Goal: Ask a question: Seek information or help from site administrators or community

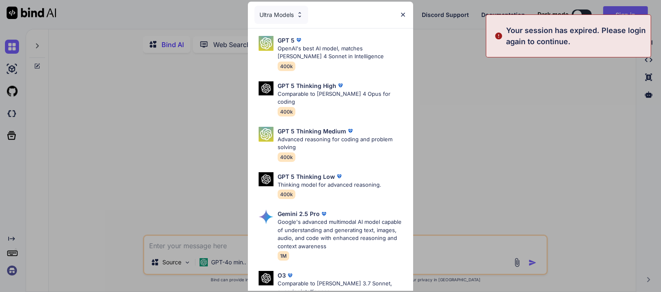
click at [637, 21] on div "Your session has expired. Please login again to continue." at bounding box center [568, 35] width 165 height 43
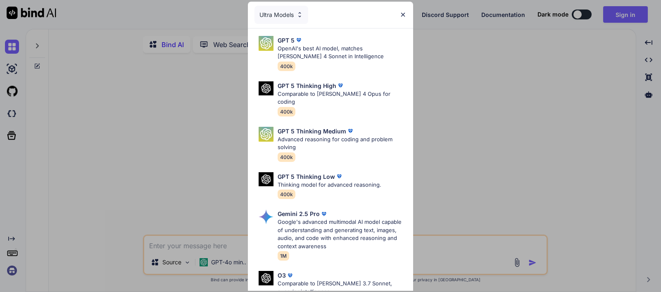
click at [404, 12] on img at bounding box center [402, 14] width 7 height 7
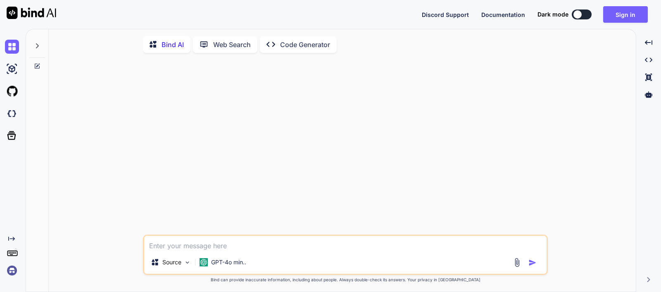
click at [13, 238] on icon at bounding box center [11, 239] width 7 height 4
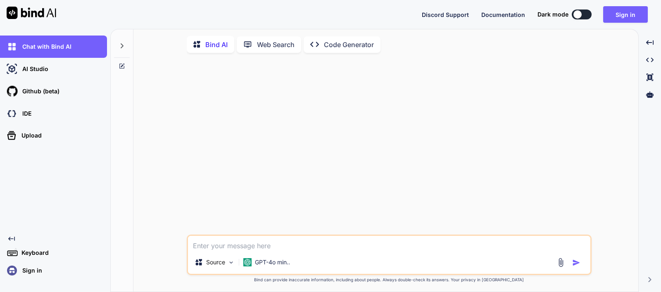
click at [31, 273] on p "Sign in" at bounding box center [30, 270] width 23 height 8
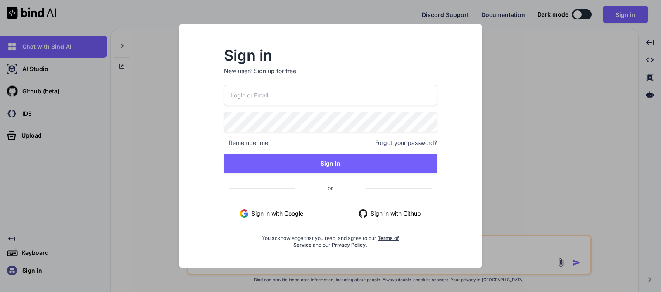
click at [272, 216] on button "Sign in with Google" at bounding box center [271, 214] width 95 height 20
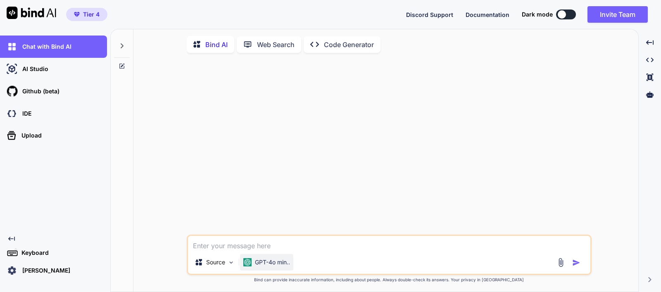
click at [266, 259] on div "GPT-4o min.." at bounding box center [266, 262] width 53 height 17
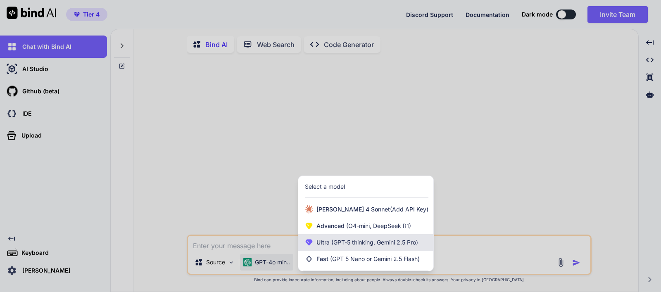
click at [332, 236] on div "Ultra (GPT-5 thinking, Gemini 2.5 Pro)" at bounding box center [365, 242] width 135 height 17
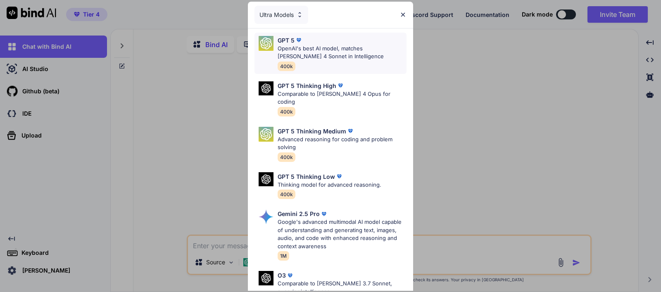
click at [317, 52] on p "OpenAI's best AI model, matches [PERSON_NAME] 4 Sonnet in Intelligence" at bounding box center [341, 53] width 129 height 16
type textarea "x"
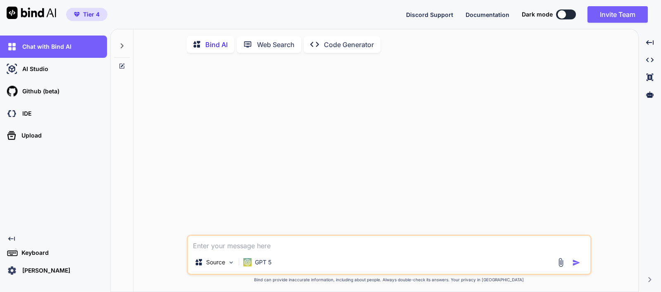
click at [294, 244] on textarea at bounding box center [389, 243] width 402 height 15
paste textarea "Error: A param property was accessed directly with `params.userId`. `params` is…"
type textarea "Error: A param property was accessed directly with `params.userId`. `params` is…"
type textarea "x"
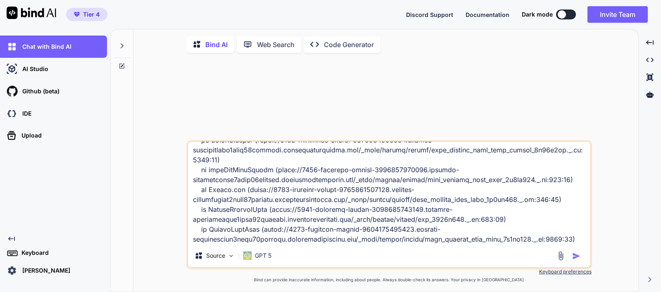
type textarea "Error: A param property was accessed directly with `params.userId`. `params` is…"
click at [576, 258] on img "button" at bounding box center [576, 256] width 8 height 8
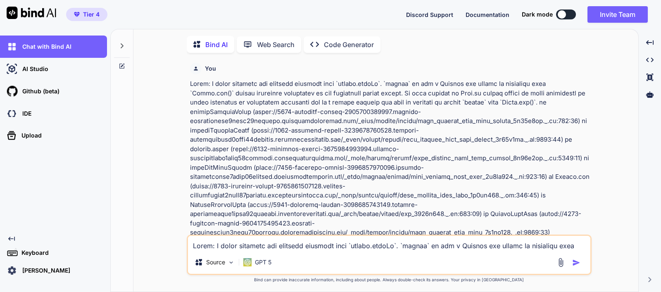
scroll to position [3, 0]
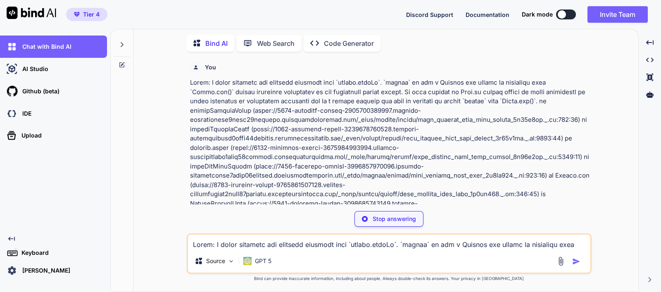
type textarea "x"
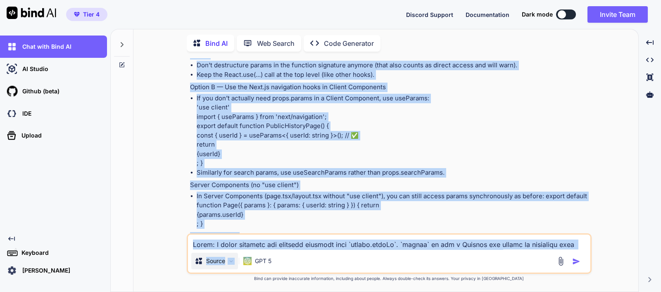
scroll to position [478, 0]
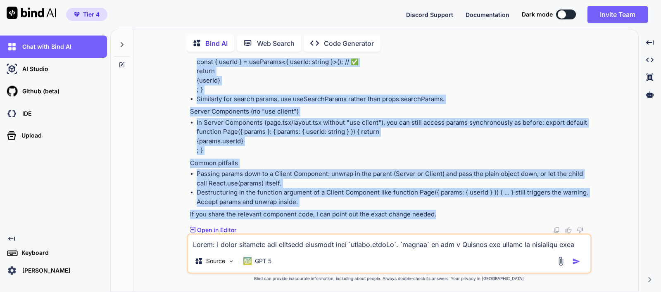
drag, startPoint x: 190, startPoint y: 104, endPoint x: 442, endPoint y: 214, distance: 274.6
copy div "Lor’ip dolorsi a Cons.ad/Elits 87 doeius: te Incidi Utlaboreet, dolor.magnaa (e…"
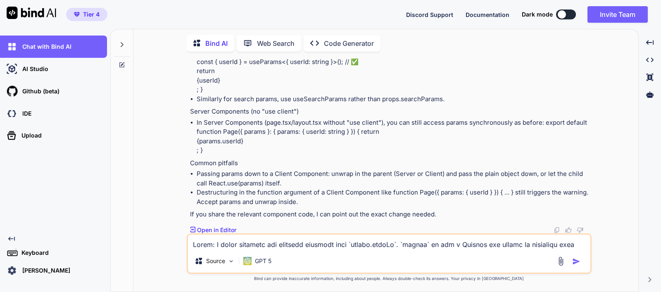
click at [315, 242] on textarea at bounding box center [389, 241] width 402 height 15
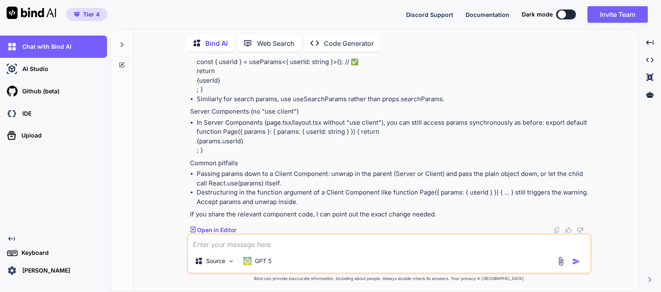
paste textarea "'use client'; import React, { useEffect, useState } from 'react'; import { getP…"
type textarea "'use client'; import React, { useEffect, useState } from 'react'; import { getP…"
type textarea "x"
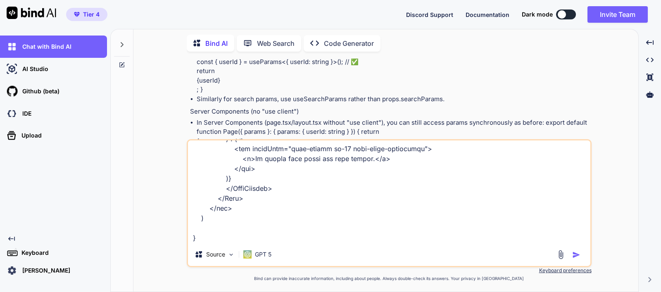
type textarea "'use client'; import React, { useEffect, useState } from 'react'; import { getP…"
click at [576, 255] on img "button" at bounding box center [576, 255] width 8 height 8
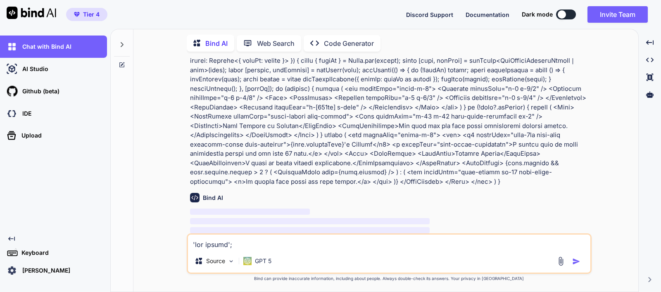
scroll to position [779, 0]
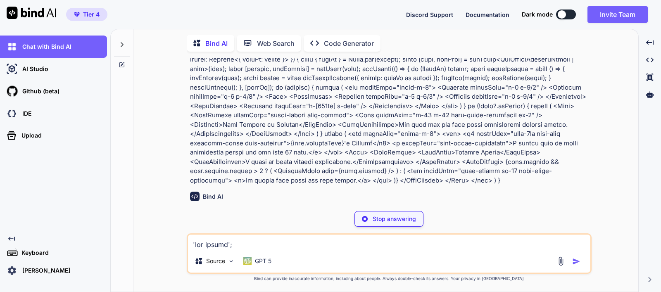
type textarea "x"
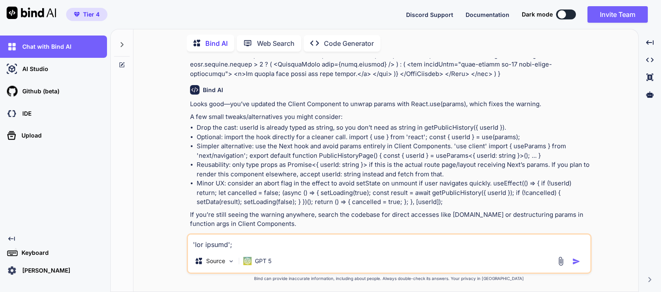
scroll to position [886, 0]
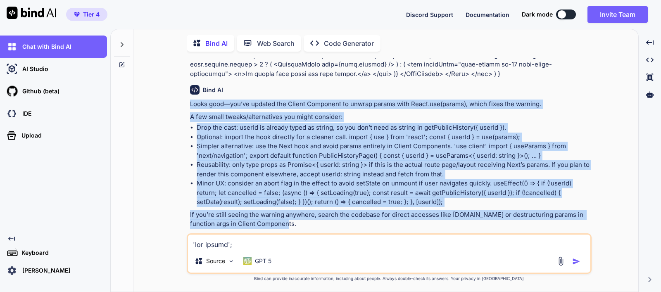
drag, startPoint x: 268, startPoint y: 216, endPoint x: 182, endPoint y: 98, distance: 146.8
click at [182, 98] on div "You Bind AI You’re hitting a Next.js/React 19 change: in Client Components, pro…" at bounding box center [389, 174] width 498 height 233
copy div "Lorem ipsu—dol’si ametcon adi Elitse Doeiusmod te incidi utlabo etdo Magna.ali(…"
